Goal: Find specific page/section: Find specific page/section

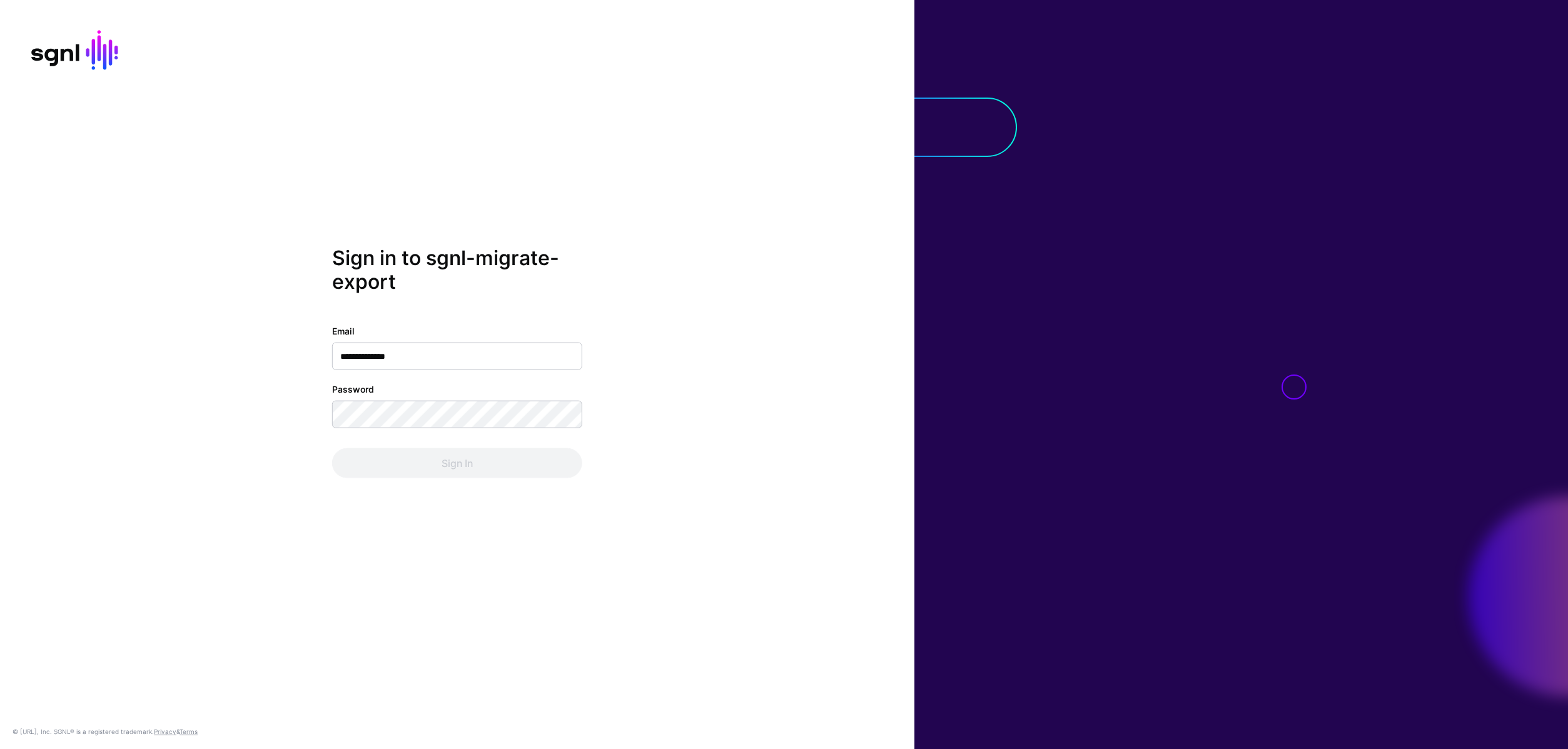
type input "**********"
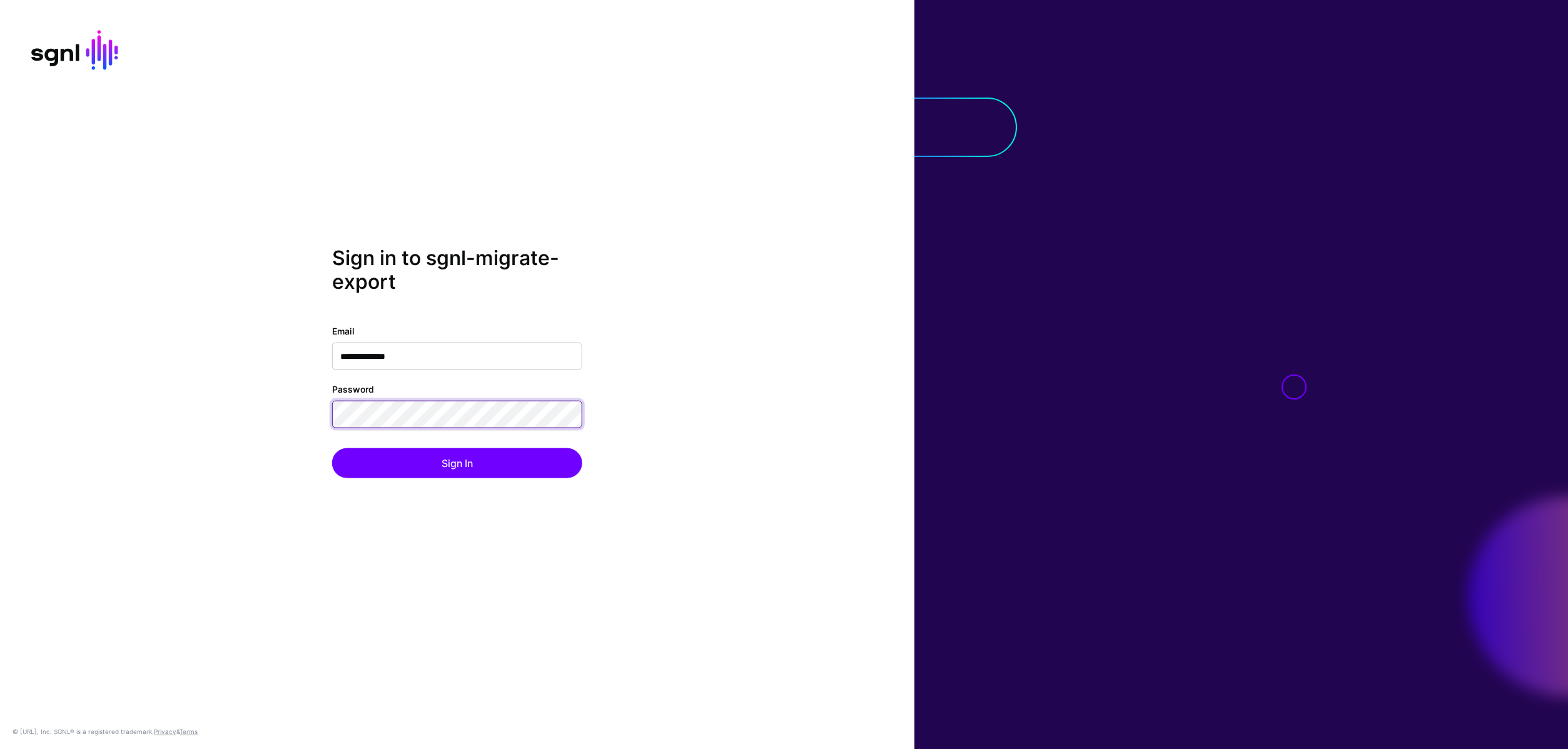
click at [332, 448] on button "Sign In" at bounding box center [457, 463] width 250 height 30
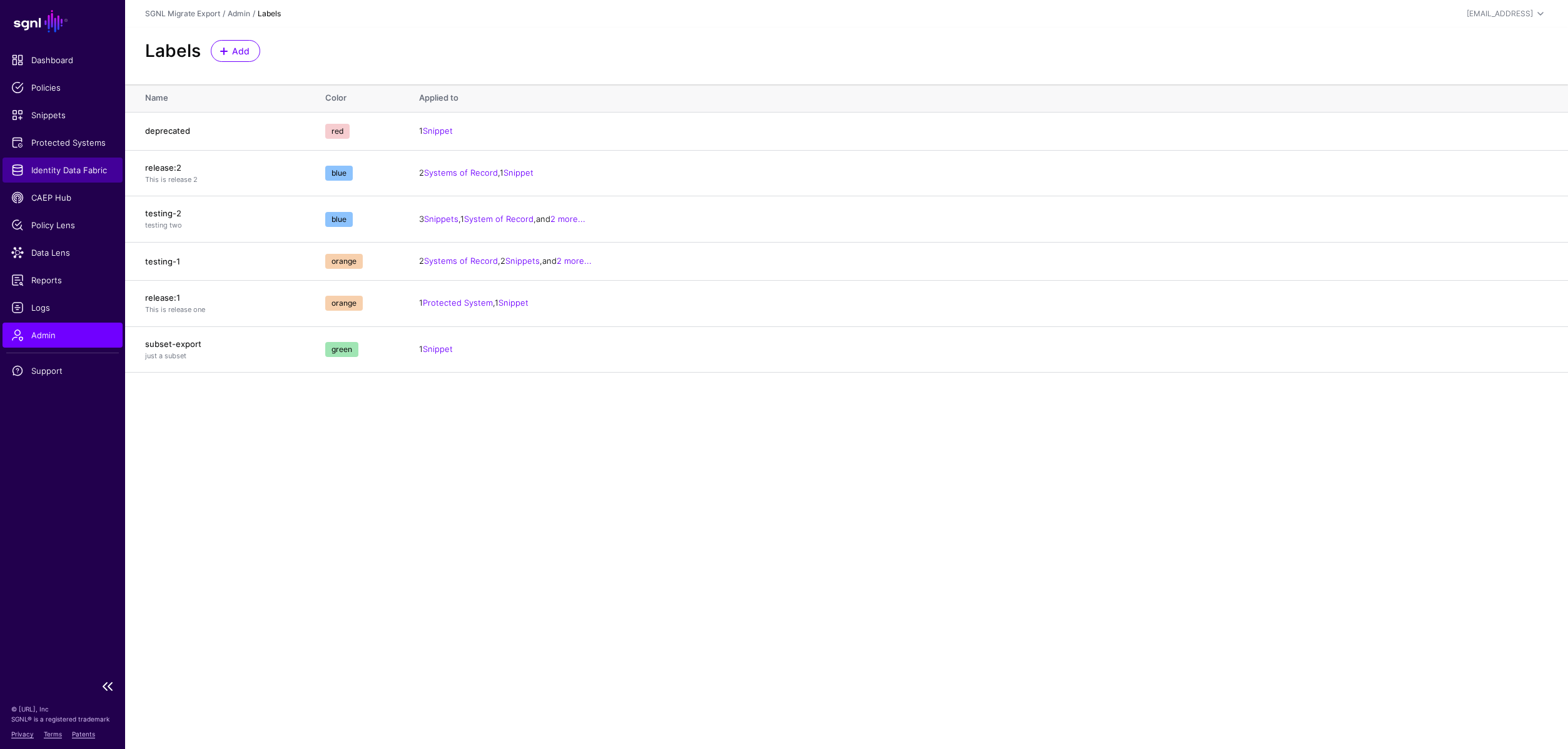
click at [48, 170] on span "Identity Data Fabric" at bounding box center [62, 170] width 103 height 13
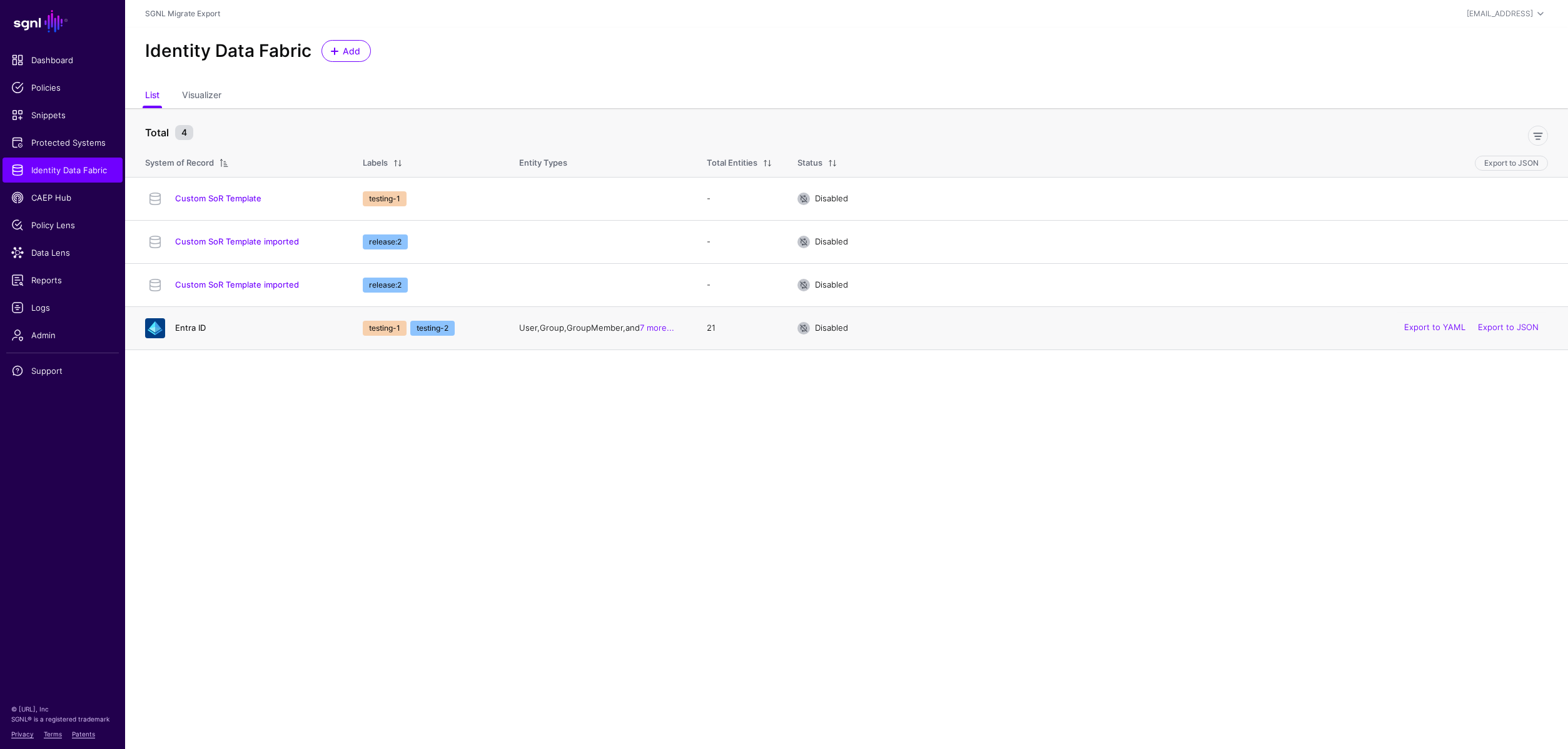
click at [187, 329] on link "Entra ID" at bounding box center [189, 328] width 30 height 10
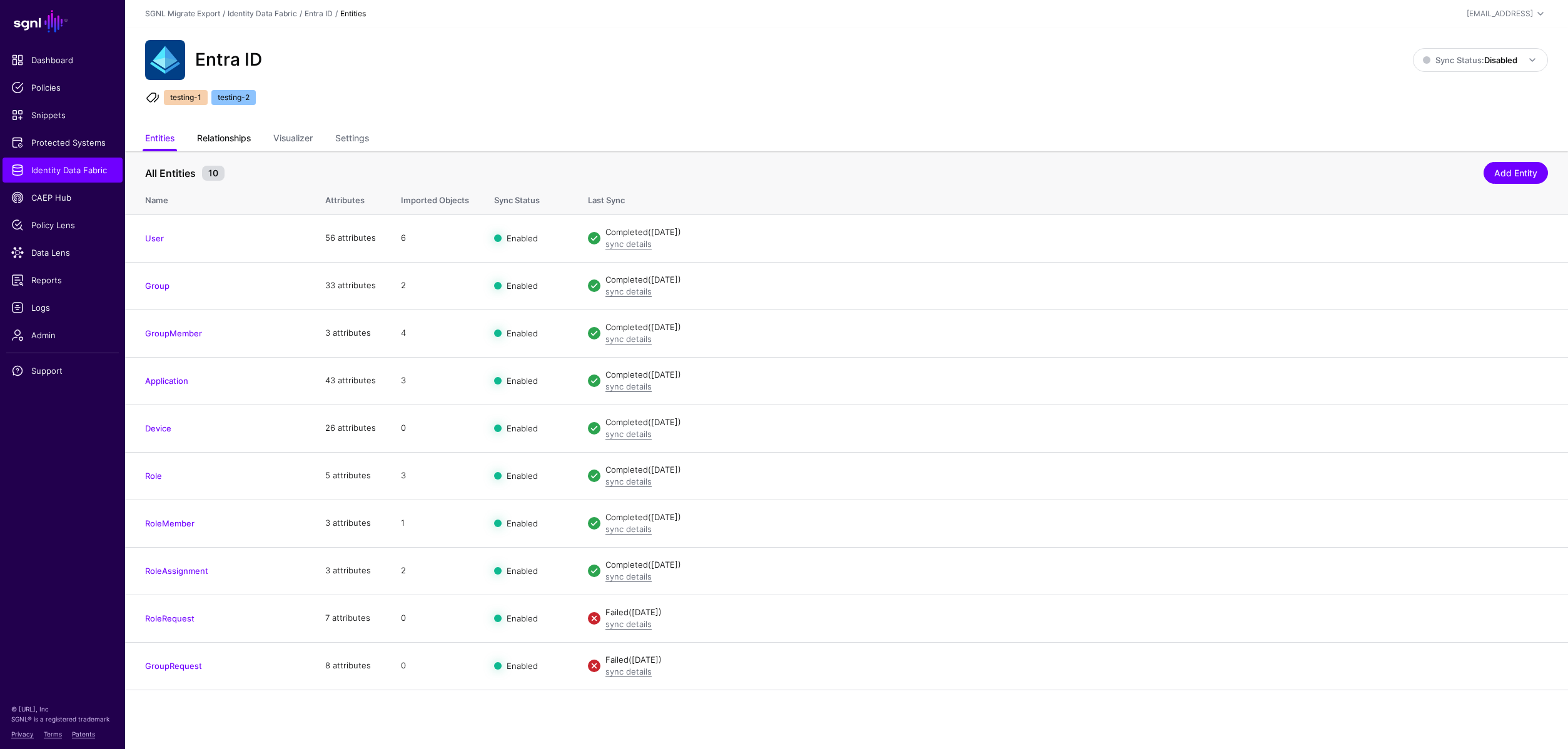
click at [230, 139] on link "Relationships" at bounding box center [224, 140] width 54 height 23
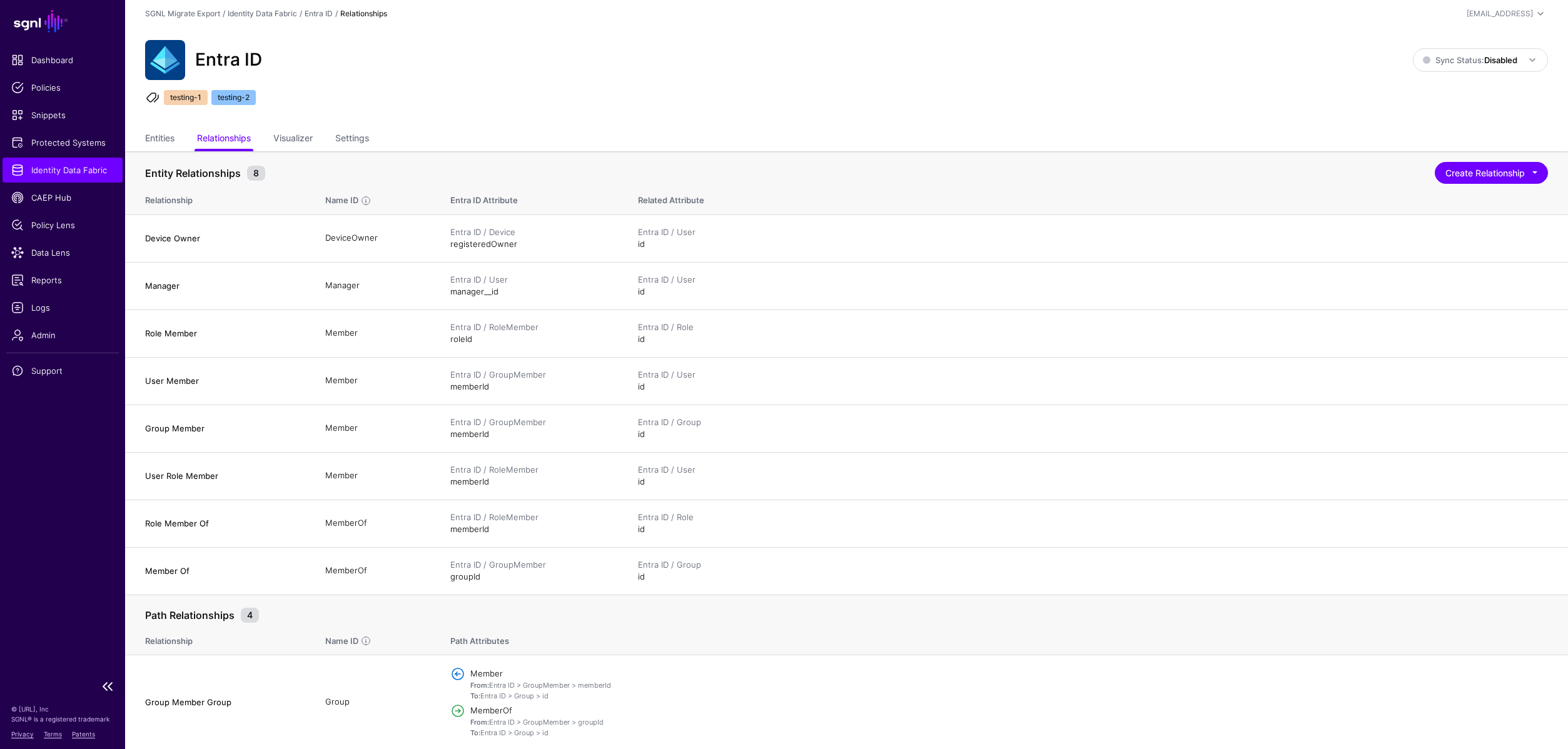
click at [55, 171] on span "Identity Data Fabric" at bounding box center [62, 170] width 103 height 13
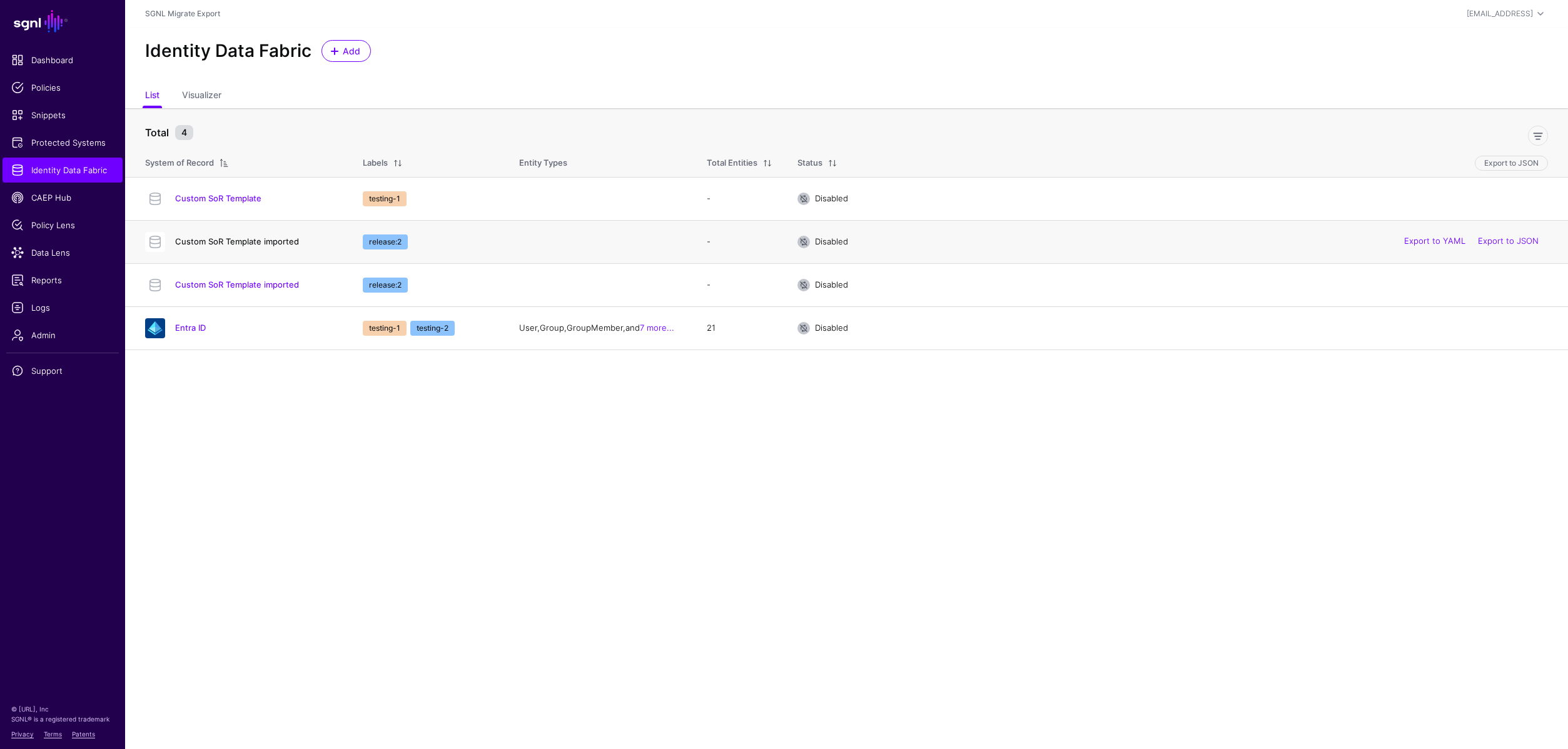
click at [219, 239] on link "Custom SoR Template imported" at bounding box center [236, 241] width 124 height 10
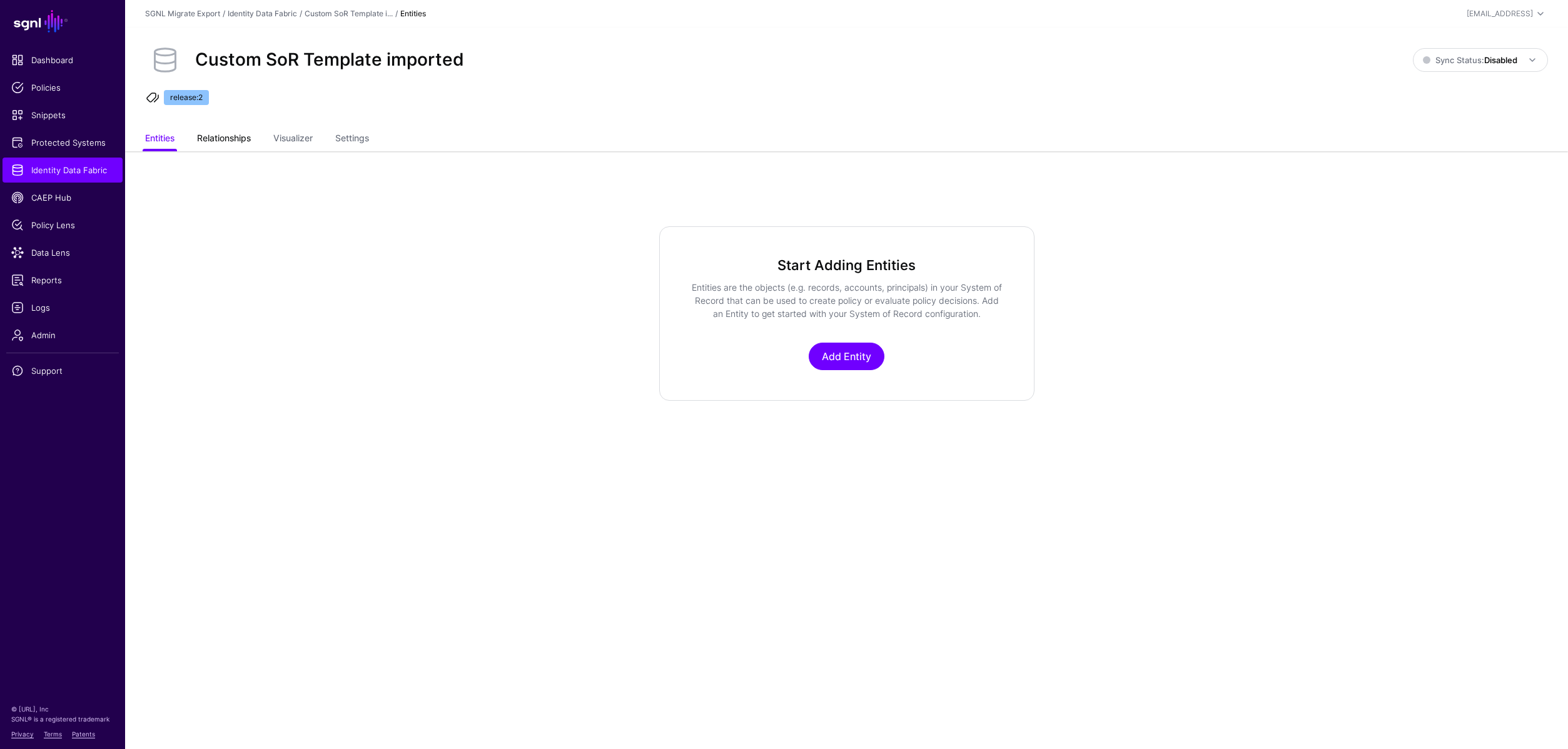
click at [234, 136] on link "Relationships" at bounding box center [224, 140] width 54 height 23
